Goal: Task Accomplishment & Management: Complete application form

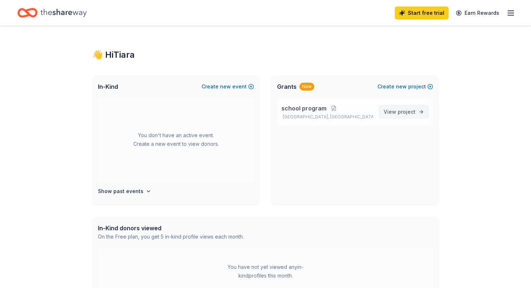
click at [410, 112] on span "project" at bounding box center [407, 112] width 18 height 6
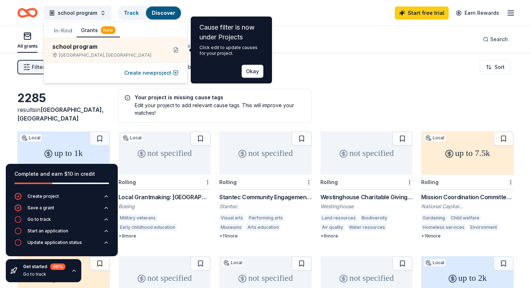
click at [293, 9] on div "school program Track Discover Start free trial Earn Rewards" at bounding box center [265, 12] width 496 height 17
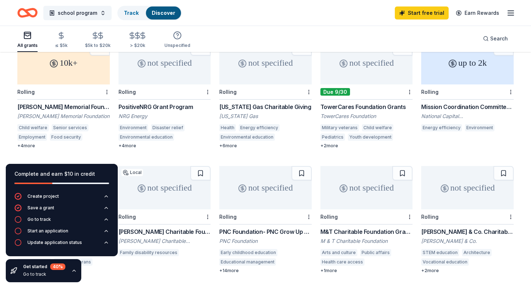
scroll to position [201, 0]
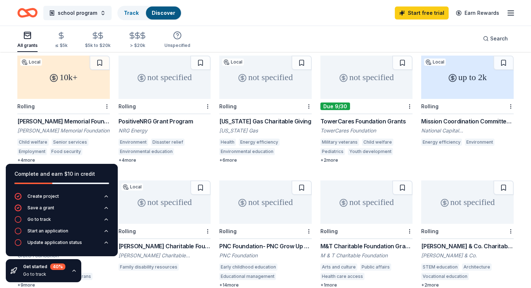
click at [73, 99] on div "Rolling" at bounding box center [63, 106] width 92 height 15
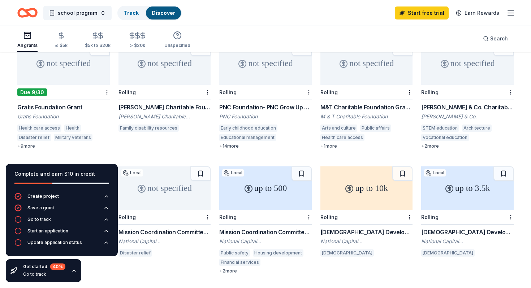
scroll to position [342, 0]
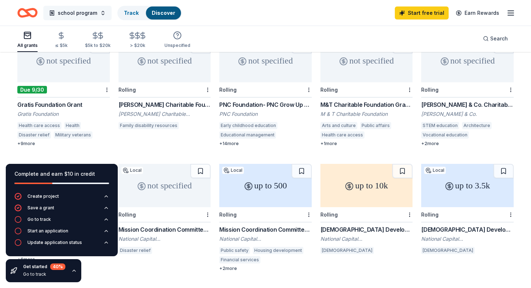
click at [98, 11] on button "school program" at bounding box center [77, 13] width 68 height 14
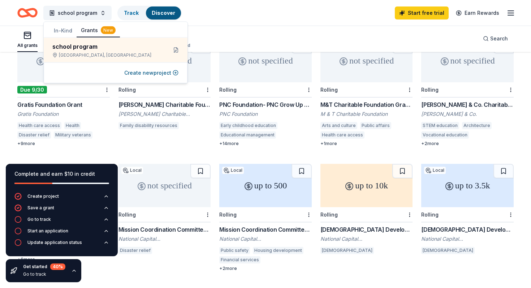
click at [70, 29] on button "In-Kind" at bounding box center [62, 30] width 27 height 13
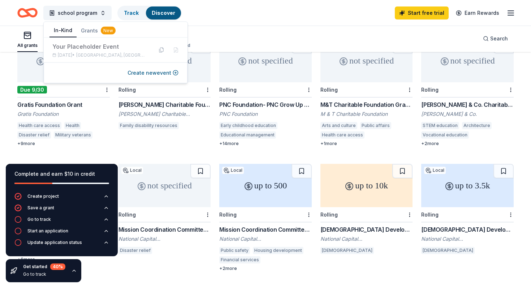
click at [227, 21] on div "school program Track Discover Start free trial Earn Rewards" at bounding box center [265, 12] width 496 height 17
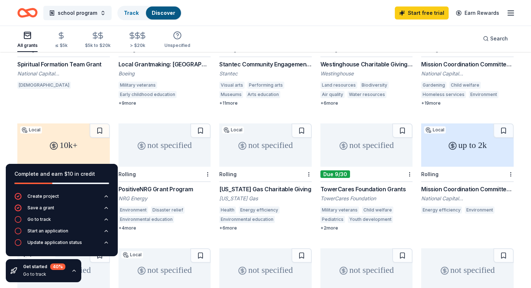
scroll to position [134, 0]
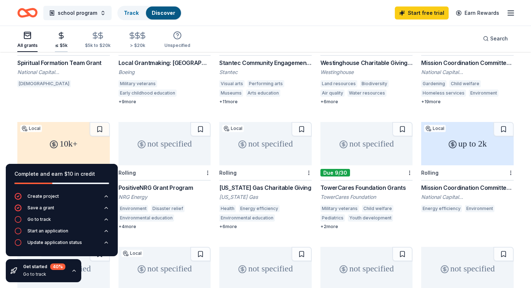
click at [56, 41] on div "≤ $5k" at bounding box center [61, 39] width 13 height 17
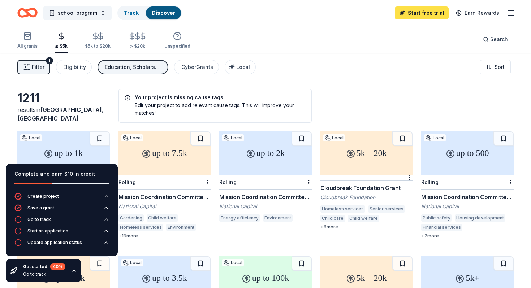
click at [431, 9] on link "Start free trial" at bounding box center [422, 12] width 54 height 13
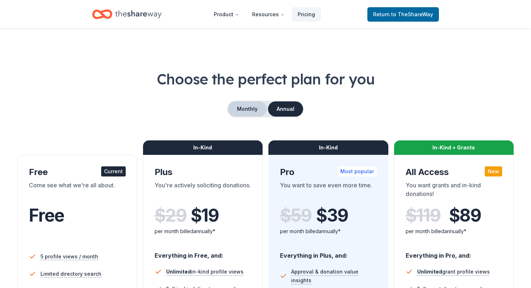
click at [250, 111] on button "Monthly" at bounding box center [247, 108] width 39 height 15
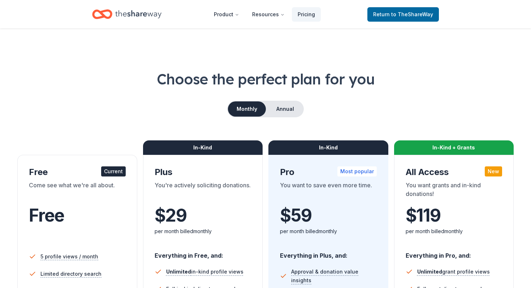
click at [107, 175] on div "Current" at bounding box center [113, 171] width 25 height 10
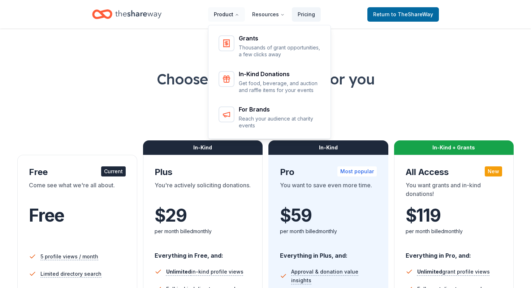
click at [234, 12] on button "Product" at bounding box center [226, 14] width 37 height 14
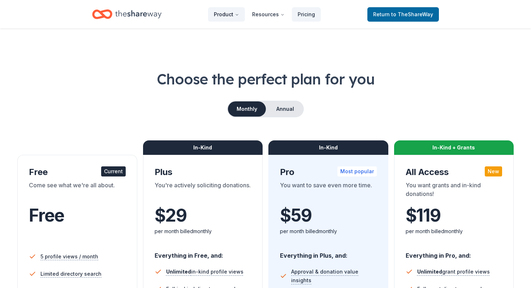
click at [234, 12] on button "Product" at bounding box center [226, 14] width 37 height 14
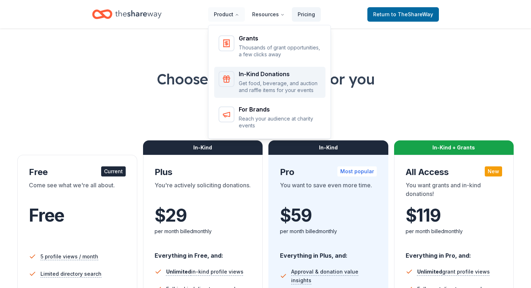
click at [240, 81] on div "In-Kind Donations Get food, beverage, and auction and raffle items for your eve…" at bounding box center [269, 82] width 103 height 23
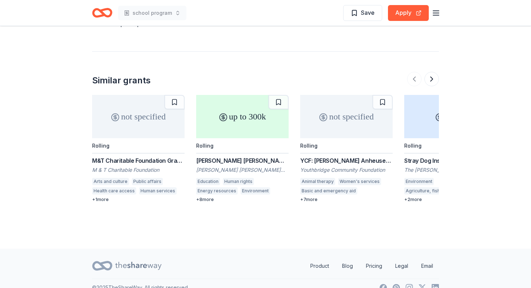
scroll to position [952, 0]
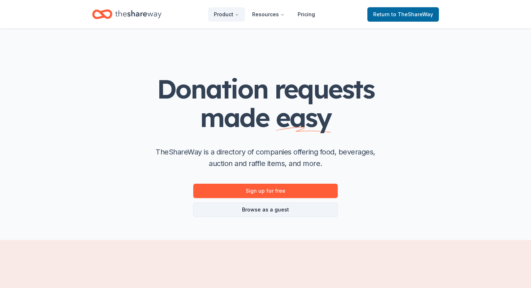
click at [301, 209] on link "Browse as a guest" at bounding box center [265, 210] width 144 height 14
click at [290, 208] on link "Browse as a guest" at bounding box center [265, 210] width 144 height 14
click at [275, 203] on link "Browse as a guest" at bounding box center [265, 210] width 144 height 14
click at [262, 209] on link "Browse as a guest" at bounding box center [265, 210] width 144 height 14
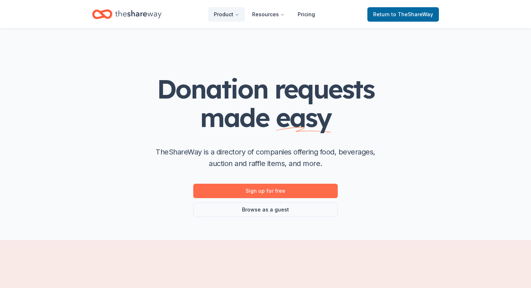
click at [268, 186] on link "Sign up for free" at bounding box center [265, 191] width 144 height 14
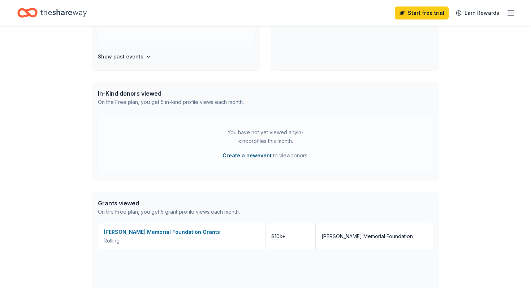
scroll to position [131, 0]
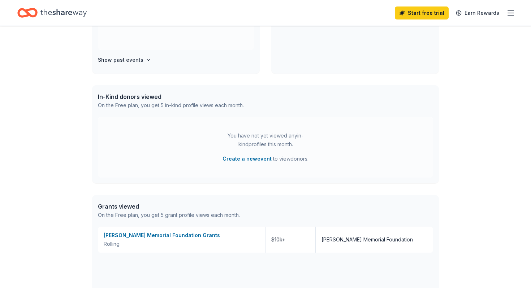
click at [143, 99] on div "In-Kind donors viewed" at bounding box center [171, 96] width 146 height 9
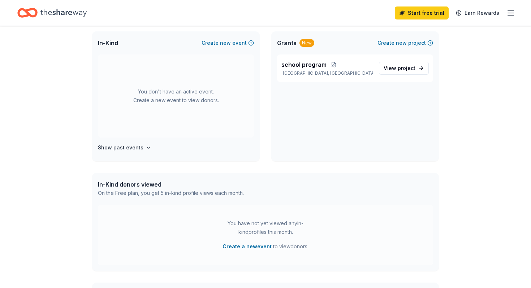
scroll to position [0, 0]
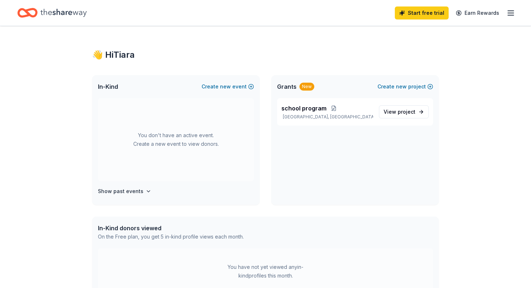
click at [110, 86] on span "In-Kind" at bounding box center [108, 86] width 20 height 9
click at [138, 194] on h4 "Show past events" at bounding box center [120, 191] width 45 height 9
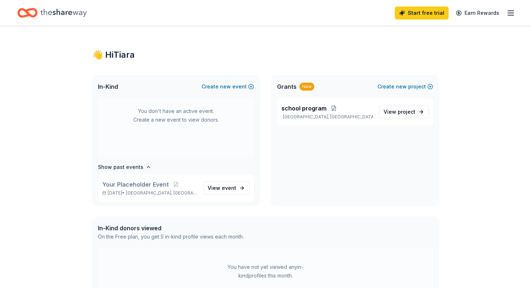
scroll to position [27, 0]
click at [515, 11] on div "Start free trial Earn Rewards" at bounding box center [265, 13] width 531 height 26
click at [510, 14] on icon "button" at bounding box center [510, 13] width 9 height 9
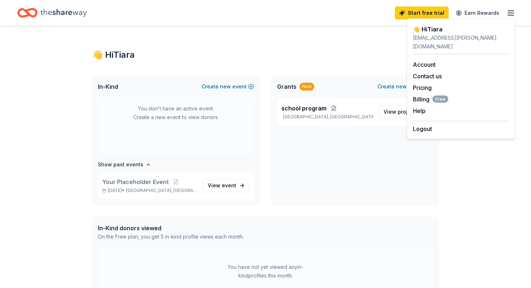
click at [53, 171] on div "👋 Hi Tiara In-Kind Create new event You don't have an active event. Create a ne…" at bounding box center [265, 278] width 531 height 504
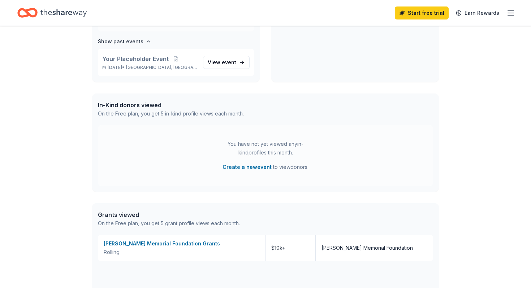
scroll to position [120, 0]
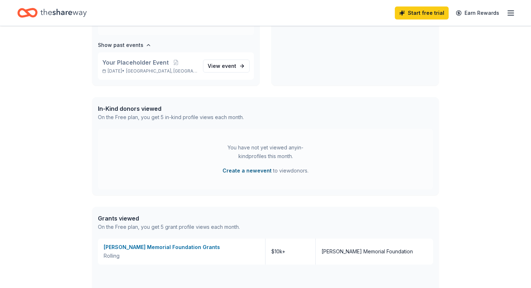
click at [244, 173] on button "Create a new event" at bounding box center [246, 170] width 49 height 9
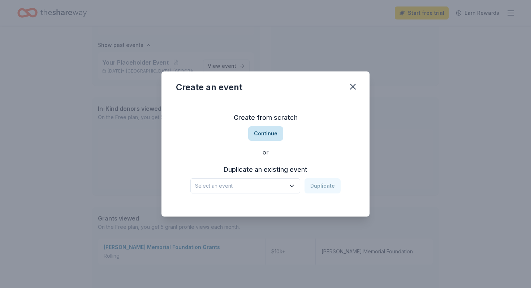
click at [267, 139] on button "Continue" at bounding box center [265, 133] width 35 height 14
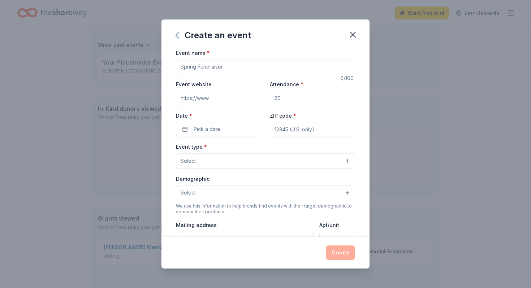
click at [179, 38] on icon "button" at bounding box center [177, 35] width 3 height 6
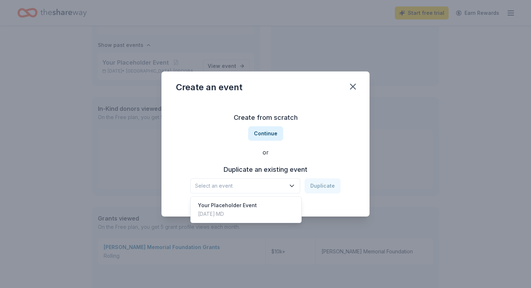
click at [292, 183] on icon "button" at bounding box center [291, 185] width 7 height 7
click at [276, 202] on div "Your Placeholder Event Dec 17, 2024 · MD" at bounding box center [246, 209] width 108 height 23
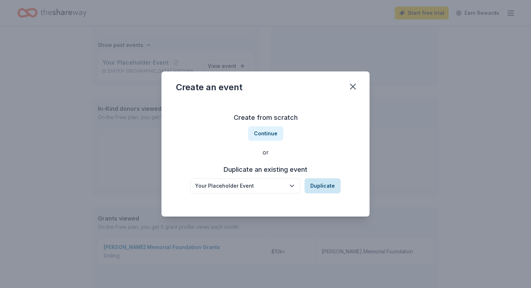
click at [324, 191] on button "Duplicate" at bounding box center [322, 185] width 36 height 15
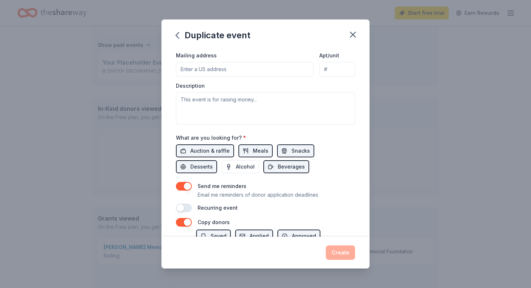
scroll to position [175, 0]
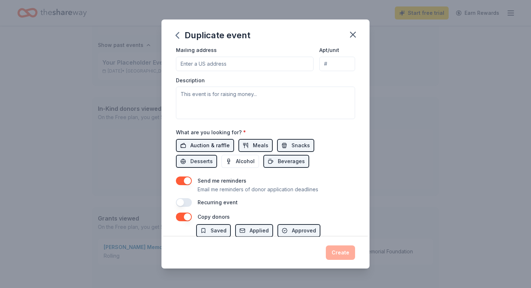
click at [214, 144] on span "Auction & raffle" at bounding box center [209, 145] width 39 height 9
click at [226, 147] on span "Auction & raffle" at bounding box center [209, 145] width 39 height 9
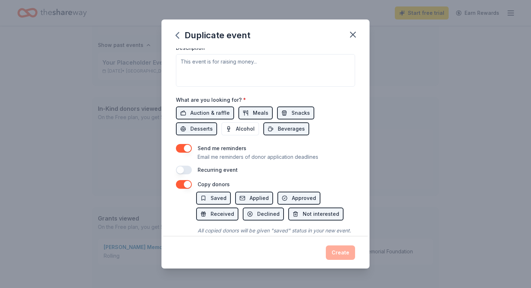
scroll to position [209, 0]
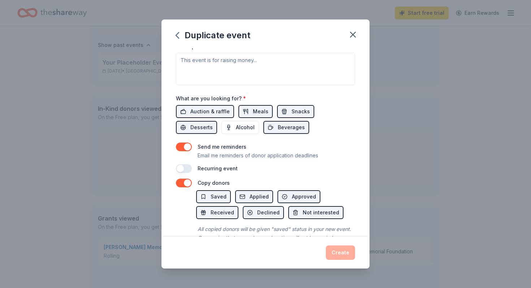
click at [190, 167] on button "button" at bounding box center [184, 168] width 16 height 9
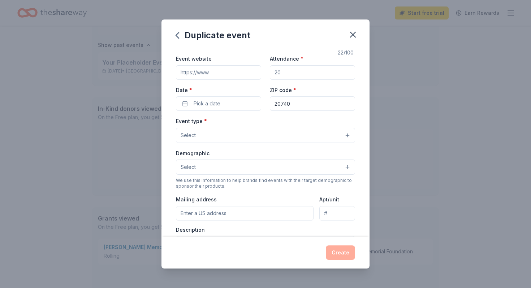
scroll to position [0, 0]
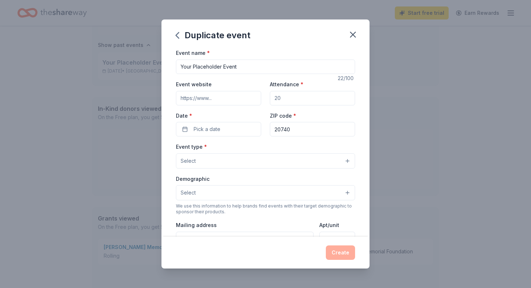
click at [239, 72] on input "Your Placeholder Event" at bounding box center [265, 67] width 179 height 14
type input "Y"
type input "Attendance Matters"
click at [295, 99] on input "Attendance *" at bounding box center [312, 98] width 85 height 14
type input "400"
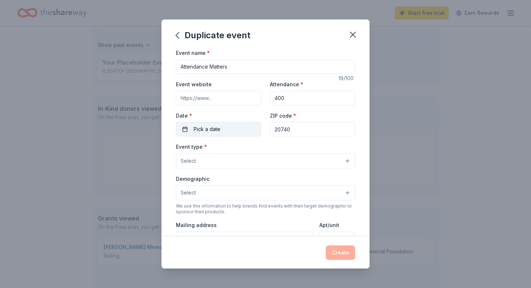
click at [213, 130] on span "Pick a date" at bounding box center [207, 129] width 27 height 9
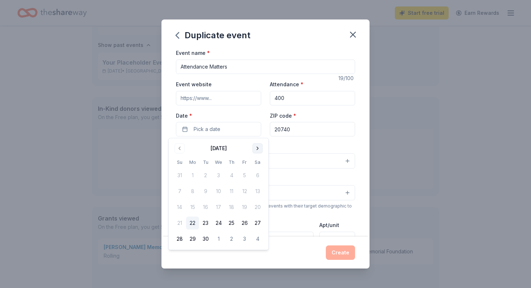
click at [260, 148] on button "Go to next month" at bounding box center [257, 148] width 10 height 10
click at [244, 176] on button "2" at bounding box center [244, 175] width 13 height 13
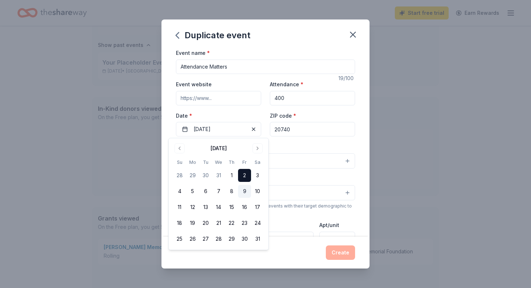
click at [240, 190] on button "9" at bounding box center [244, 191] width 13 height 13
click at [448, 209] on div "Duplicate event Event name * Attendance Matters 19 /100 Event website Attendanc…" at bounding box center [265, 144] width 531 height 288
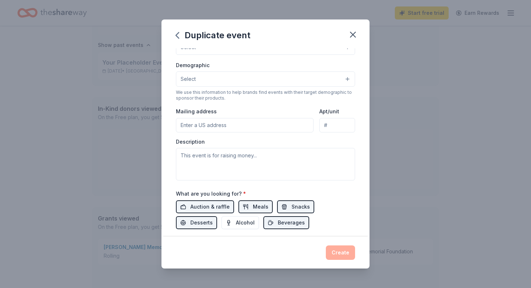
scroll to position [166, 0]
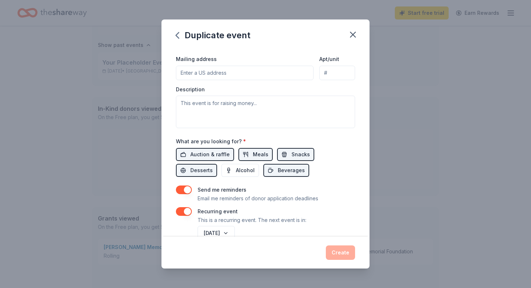
click at [248, 72] on input "Mailing address" at bounding box center [245, 73] width 138 height 14
type input "6200 Pontiac Street, Berwyn Heights, MD, 20740"
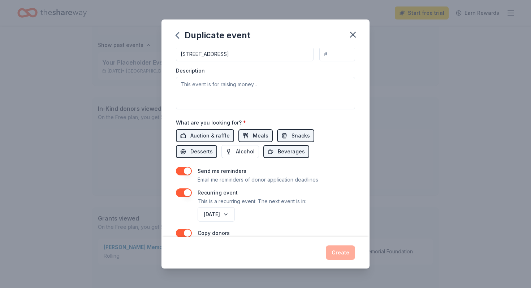
scroll to position [253, 0]
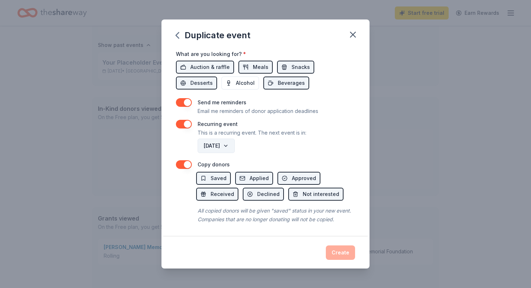
click at [235, 152] on button "September 2026" at bounding box center [216, 146] width 37 height 14
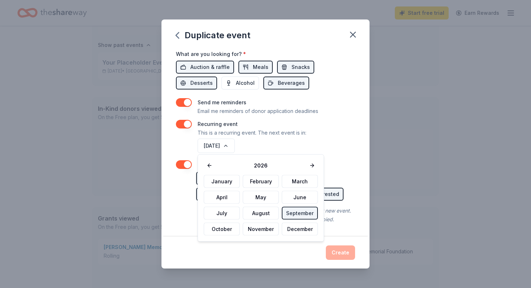
click at [300, 222] on div "January February March April May June July August September October November De…" at bounding box center [261, 205] width 114 height 61
click at [301, 212] on button "September" at bounding box center [300, 213] width 36 height 13
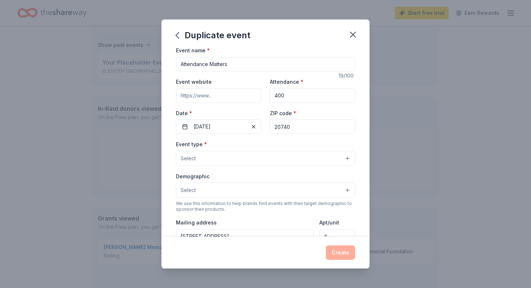
scroll to position [0, 0]
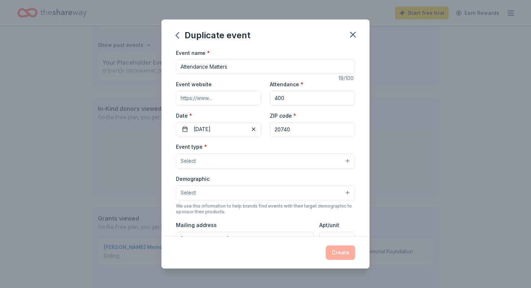
click at [254, 163] on button "Select" at bounding box center [265, 160] width 179 height 15
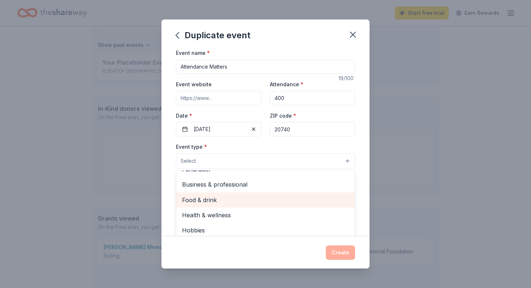
click at [256, 204] on span "Food & drink" at bounding box center [265, 199] width 167 height 9
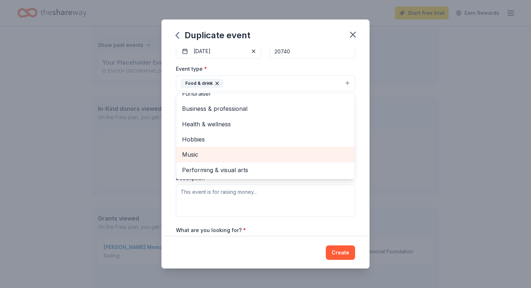
scroll to position [79, 0]
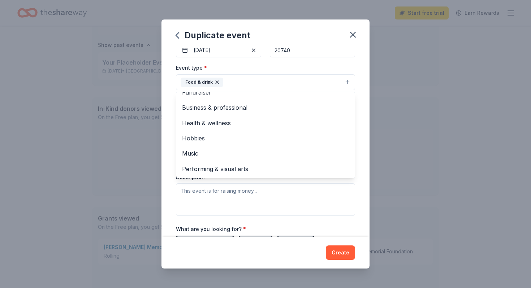
click at [344, 261] on div "Duplicate event Event name * Attendance Matters 19 /100 Event website Attendanc…" at bounding box center [265, 143] width 208 height 249
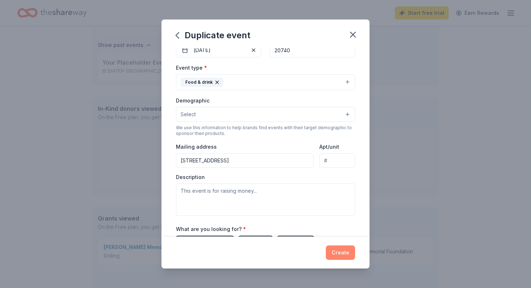
click at [344, 256] on button "Create" at bounding box center [340, 253] width 29 height 14
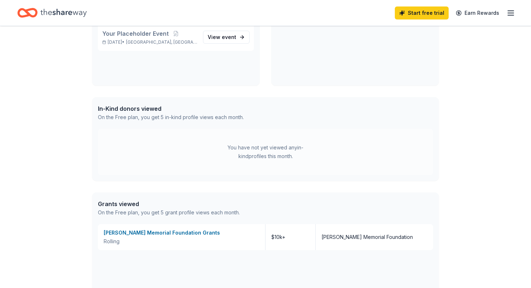
scroll to position [91, 0]
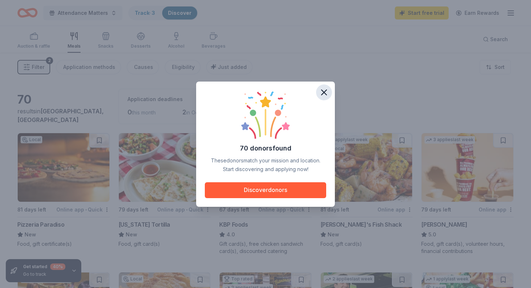
click at [324, 96] on icon "button" at bounding box center [324, 92] width 10 height 10
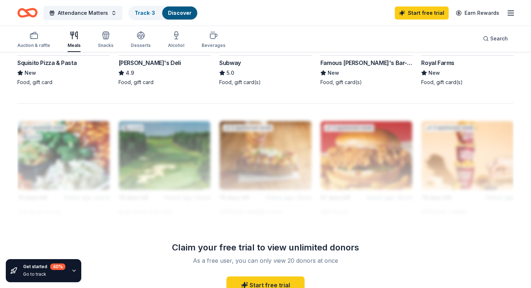
scroll to position [585, 0]
